Goal: Information Seeking & Learning: Learn about a topic

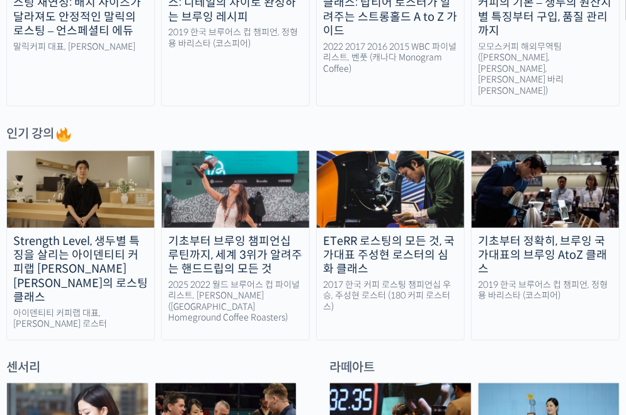
scroll to position [567, 0]
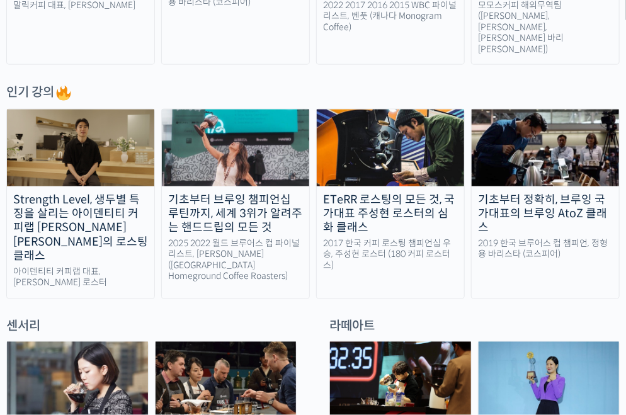
click at [67, 140] on img at bounding box center [80, 148] width 147 height 77
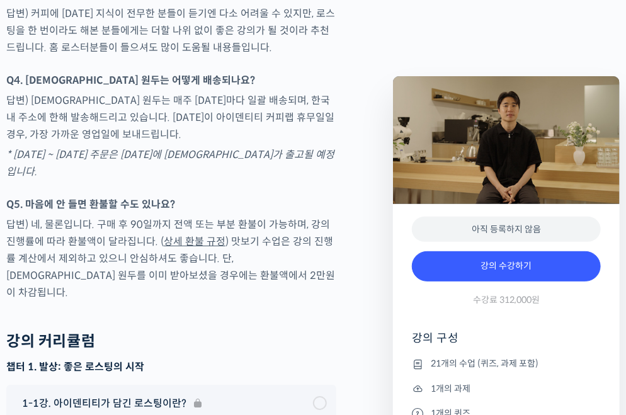
scroll to position [5918, 0]
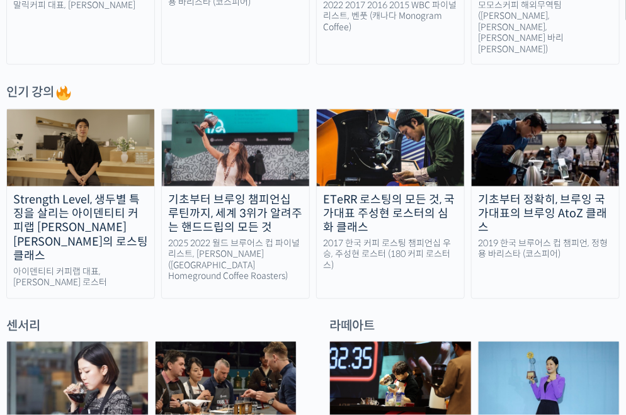
click at [402, 128] on img at bounding box center [390, 148] width 147 height 77
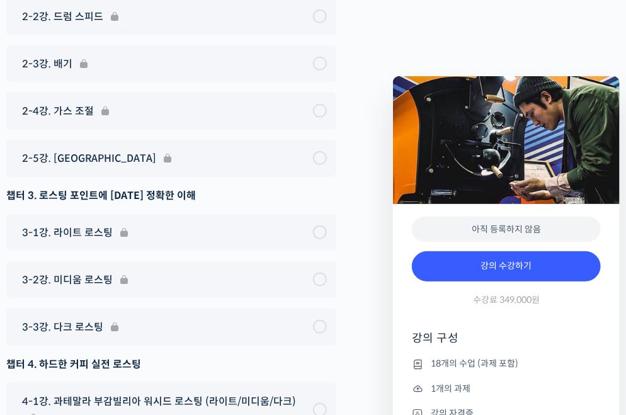
scroll to position [6520, 0]
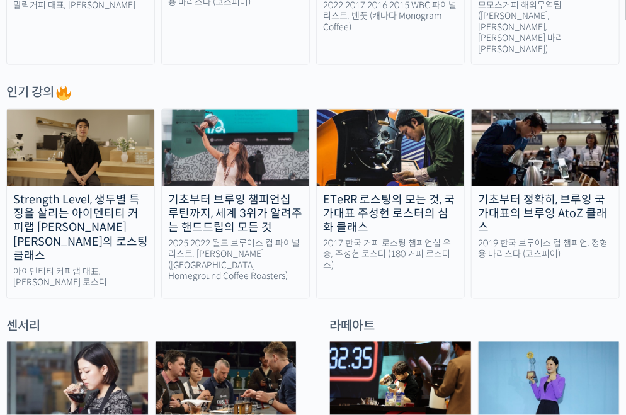
click at [317, 299] on div at bounding box center [312, 308] width 613 height 19
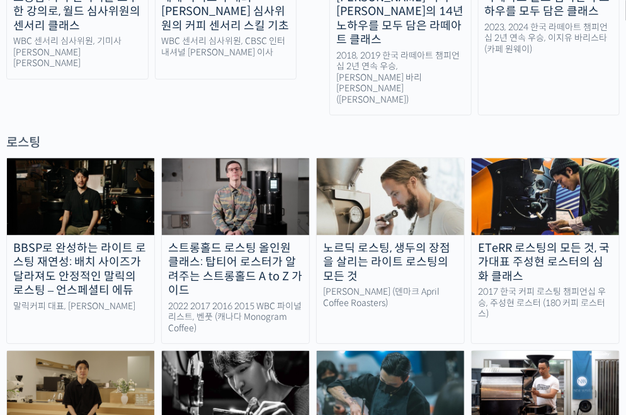
scroll to position [1007, 0]
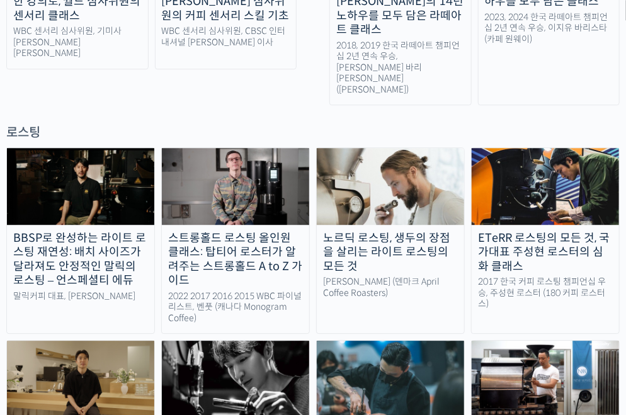
click at [407, 148] on img at bounding box center [390, 186] width 147 height 77
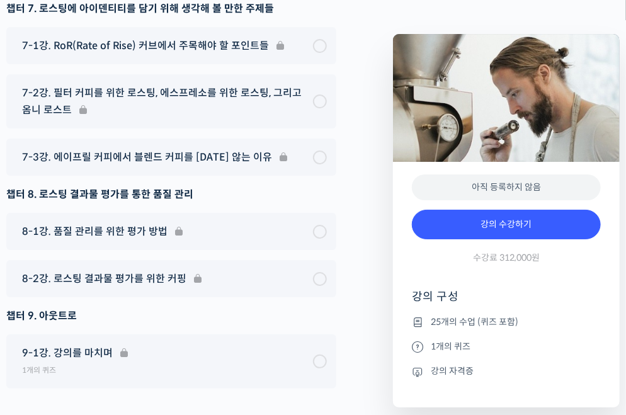
scroll to position [7743, 0]
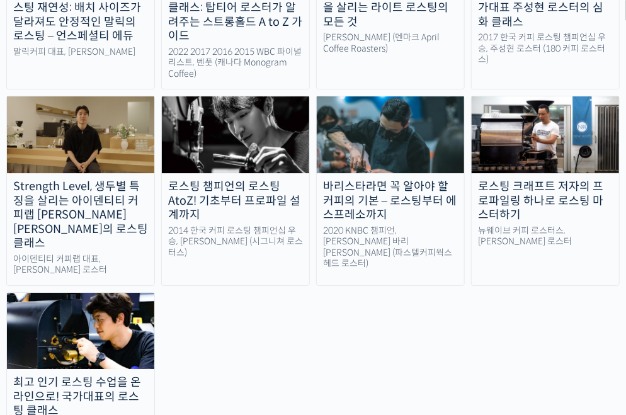
scroll to position [1260, 0]
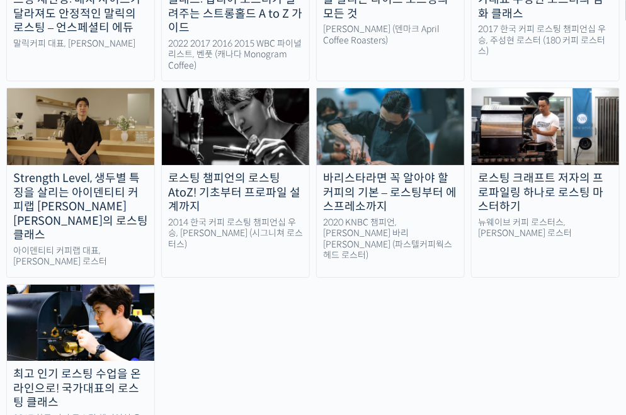
click at [252, 88] on img at bounding box center [235, 126] width 147 height 77
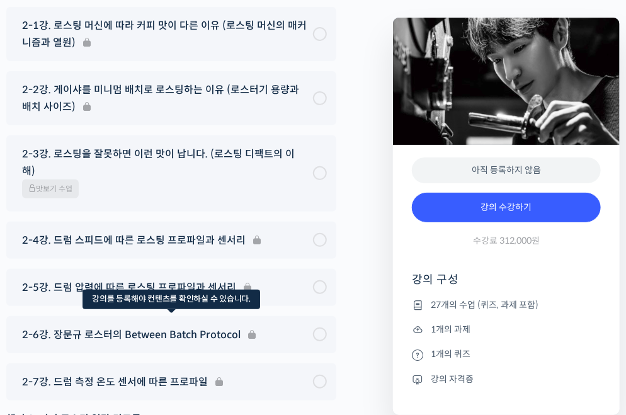
scroll to position [6484, 0]
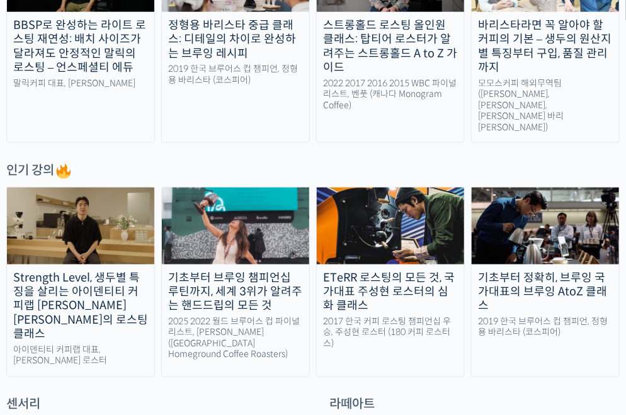
scroll to position [504, 0]
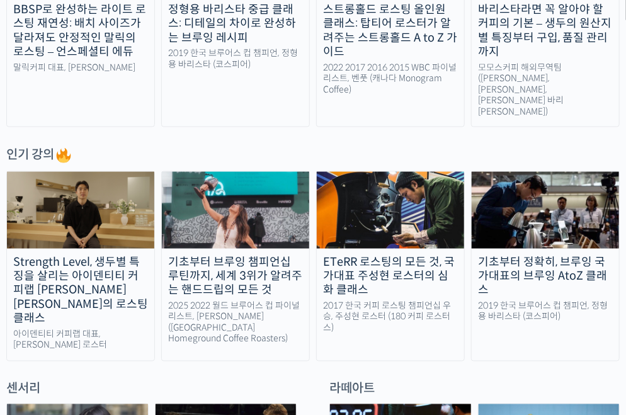
click at [145, 180] on img at bounding box center [80, 210] width 147 height 77
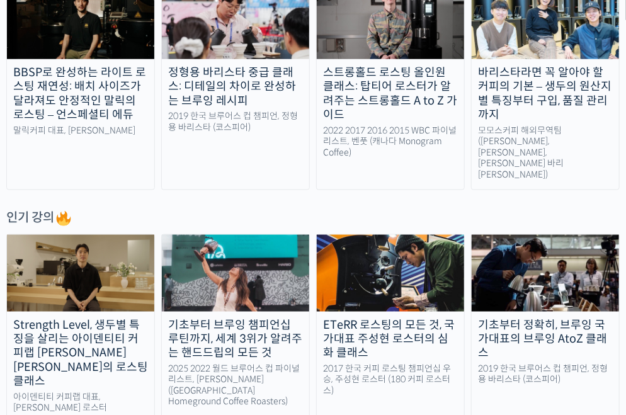
scroll to position [315, 0]
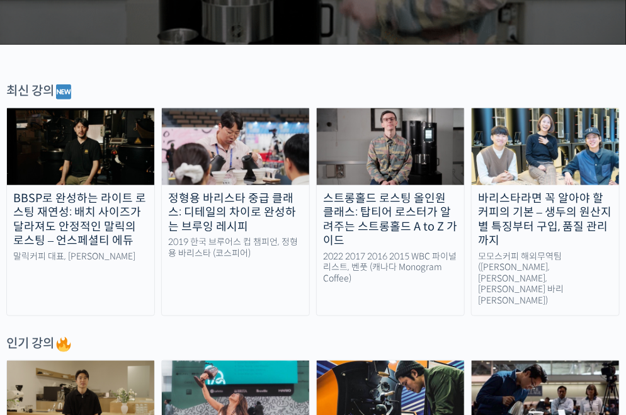
click at [373, 133] on img at bounding box center [390, 146] width 147 height 77
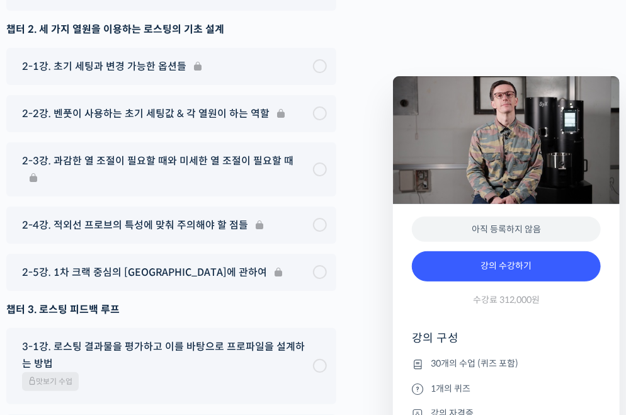
scroll to position [6077, 0]
